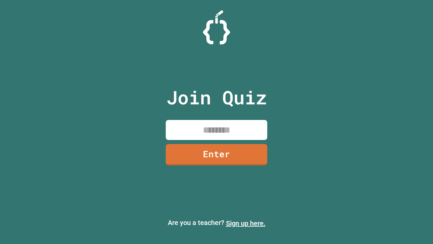
click at [246, 223] on link "Sign up here." at bounding box center [246, 223] width 40 height 8
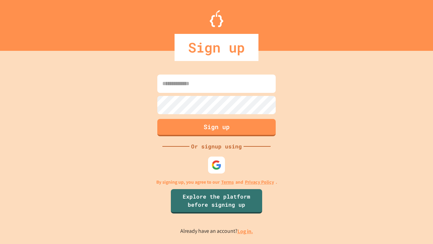
click at [246, 231] on link "Log in." at bounding box center [246, 231] width 16 height 7
